Goal: Book appointment/travel/reservation

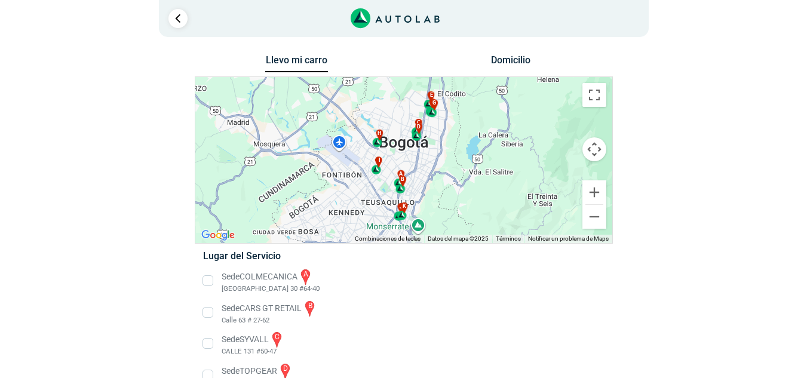
click at [296, 63] on button "Llevo mi carro" at bounding box center [296, 63] width 63 height 19
click at [170, 22] on link "Ir al paso anterior" at bounding box center [177, 18] width 19 height 19
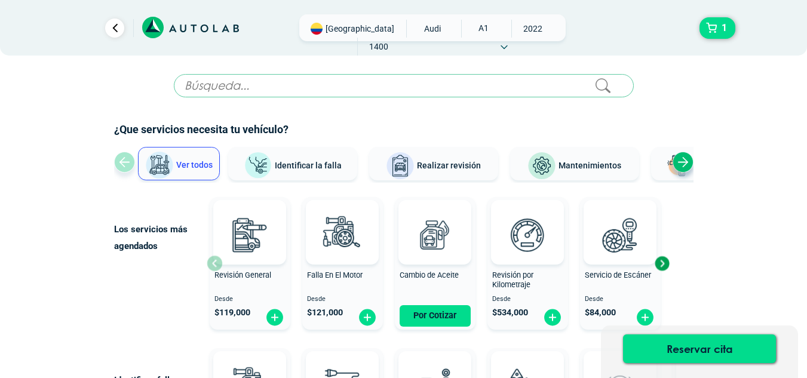
click at [358, 36] on div "[GEOGRAPHIC_DATA] AUDI A1 2022 1400" at bounding box center [432, 27] width 266 height 27
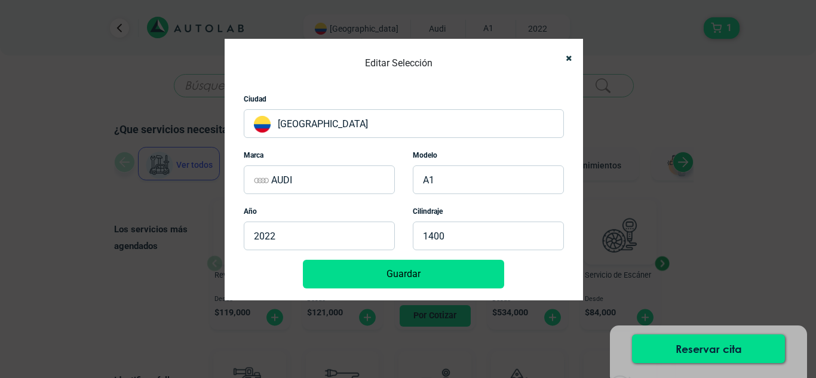
click at [331, 115] on p "[GEOGRAPHIC_DATA]" at bounding box center [404, 123] width 320 height 29
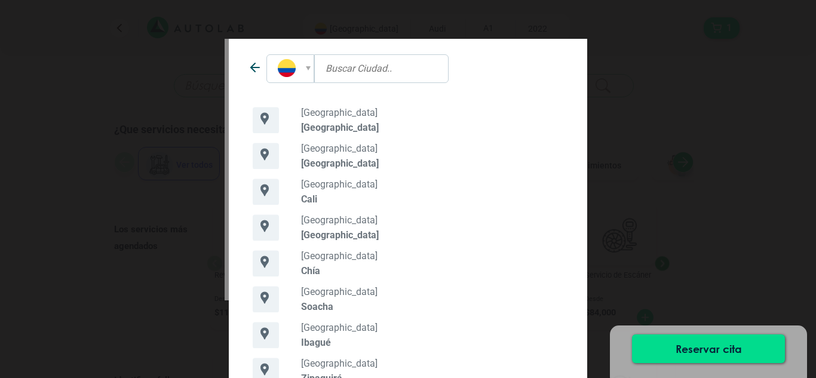
click at [314, 190] on div "[GEOGRAPHIC_DATA] [GEOGRAPHIC_DATA]" at bounding box center [435, 192] width 273 height 26
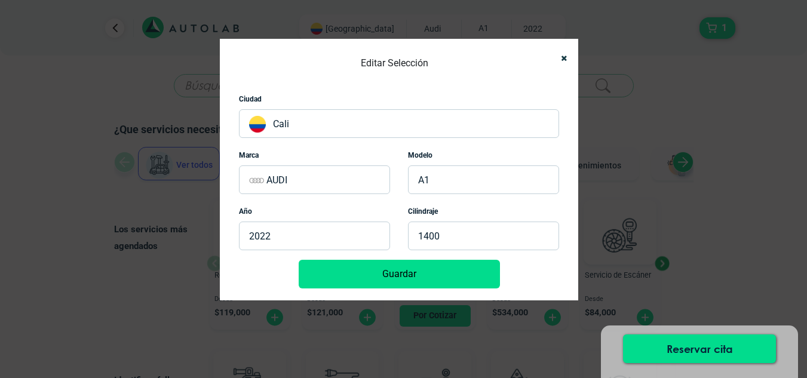
click at [399, 271] on button "Guardar" at bounding box center [399, 274] width 201 height 29
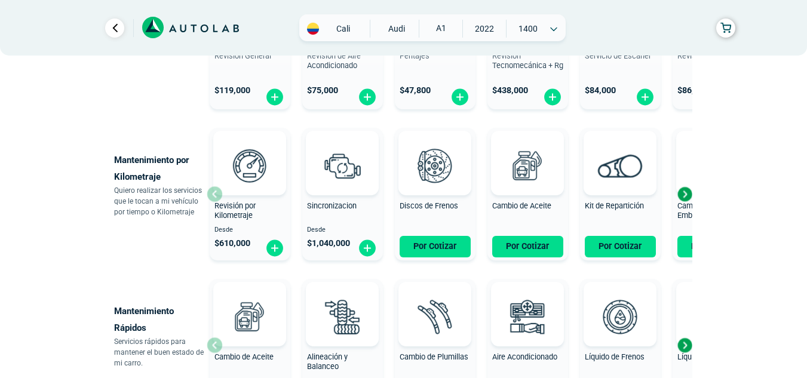
scroll to position [524, 0]
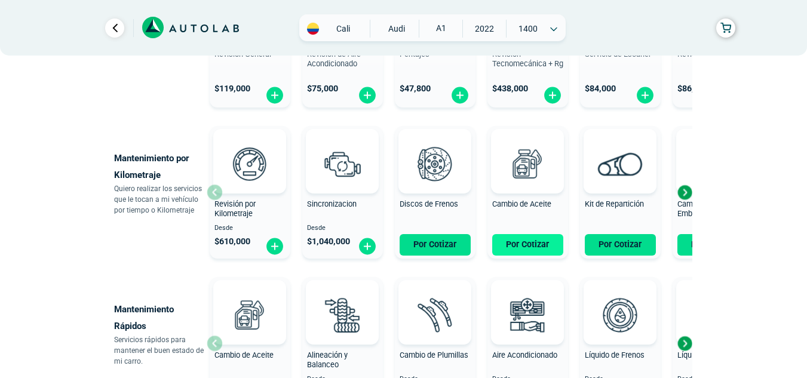
click at [509, 250] on button "Por Cotizar" at bounding box center [527, 244] width 71 height 21
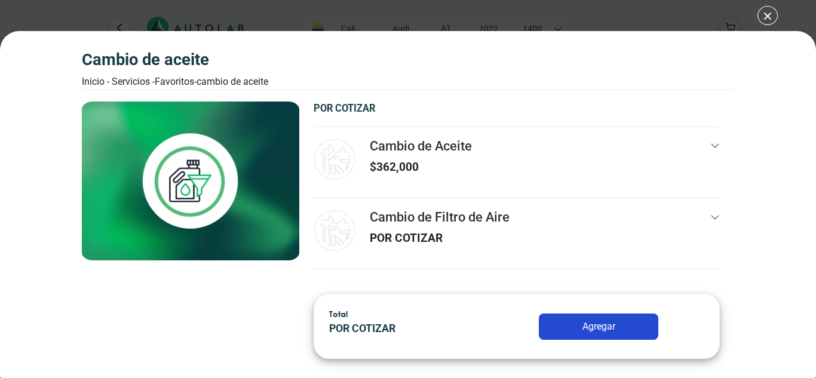
click at [602, 328] on button "Agregar" at bounding box center [598, 326] width 119 height 26
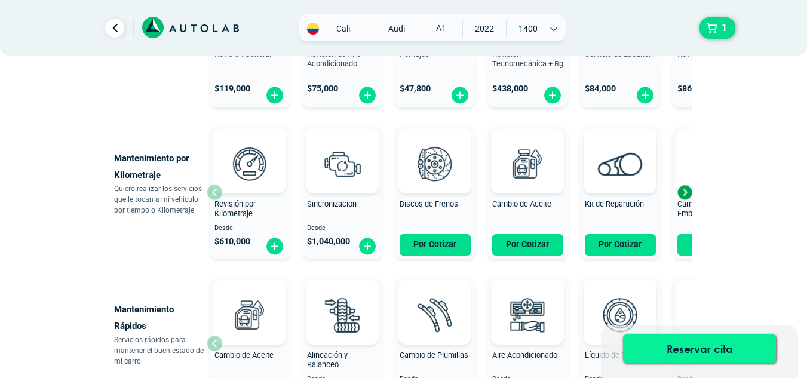
click at [700, 348] on button "Reservar cita" at bounding box center [699, 348] width 153 height 29
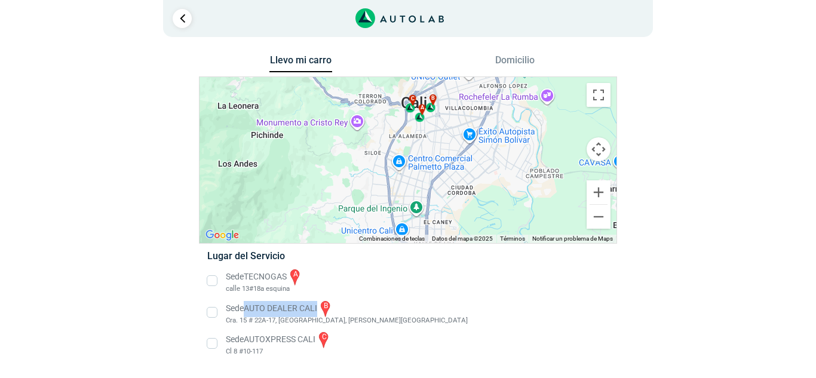
drag, startPoint x: 245, startPoint y: 306, endPoint x: 321, endPoint y: 310, distance: 75.9
click at [321, 310] on li "Sede AUTO DEALER CALI b Cra. 15 # 22A-17, [GEOGRAPHIC_DATA], [PERSON_NAME][GEOG…" at bounding box center [407, 312] width 419 height 27
